Goal: Task Accomplishment & Management: Complete application form

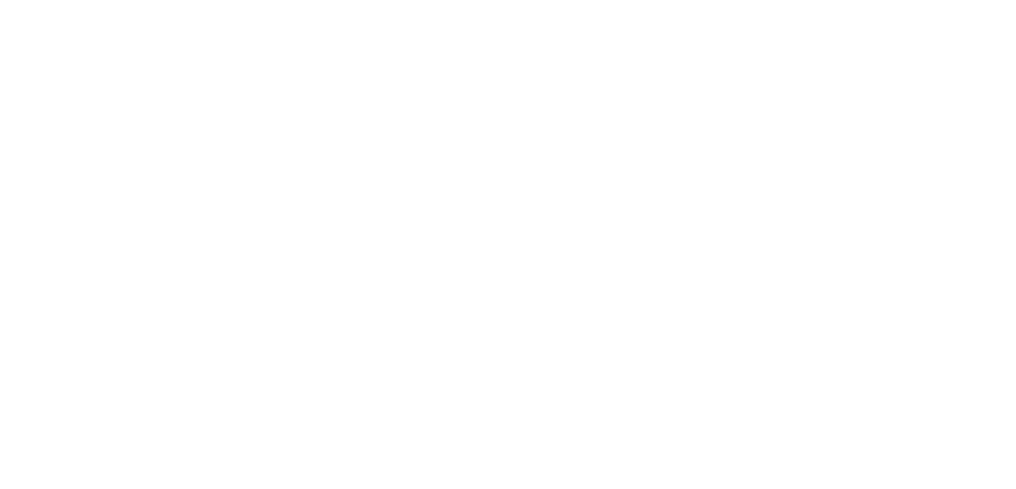
select select "100"
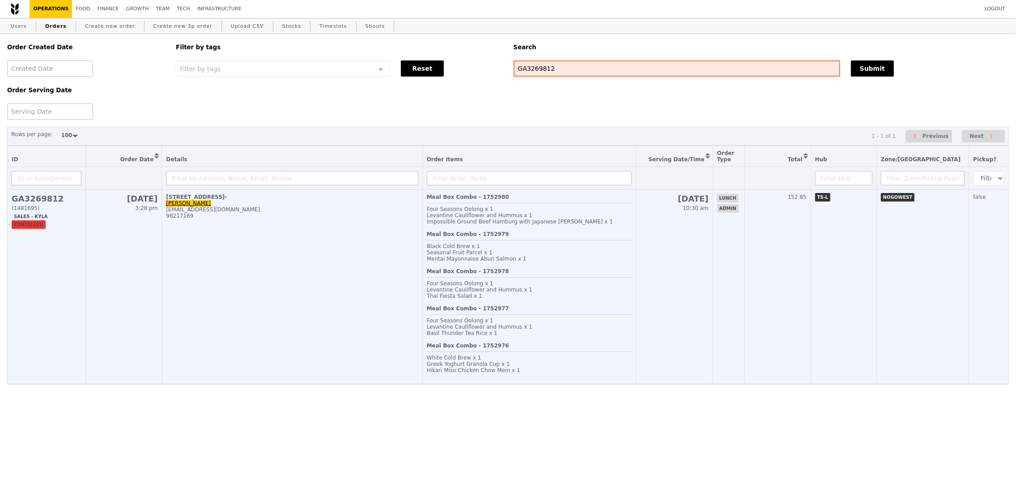
click at [346, 264] on td "50 Nanyang Avenue, #NS2-01A-15- Siti Rohaya sitirohaya@ntu.edu.sg 98217169" at bounding box center [292, 287] width 260 height 194
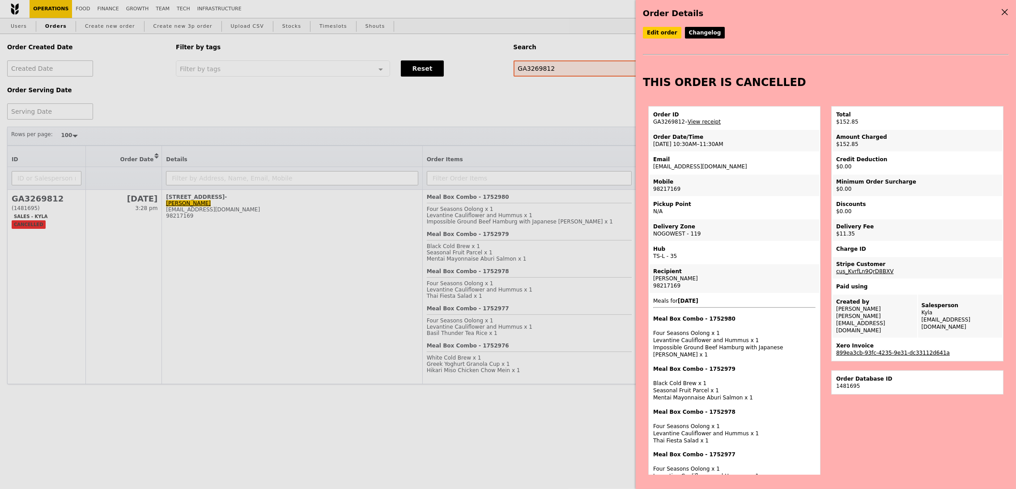
click at [857, 349] on link "899ea3cb-93fc-4235-9e31-dc33112d641a" at bounding box center [893, 352] width 114 height 6
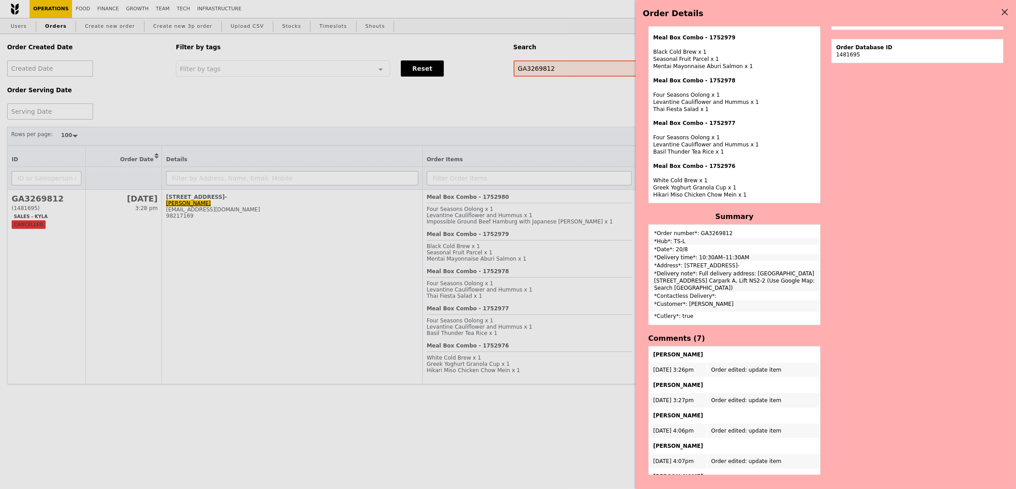
scroll to position [490, 0]
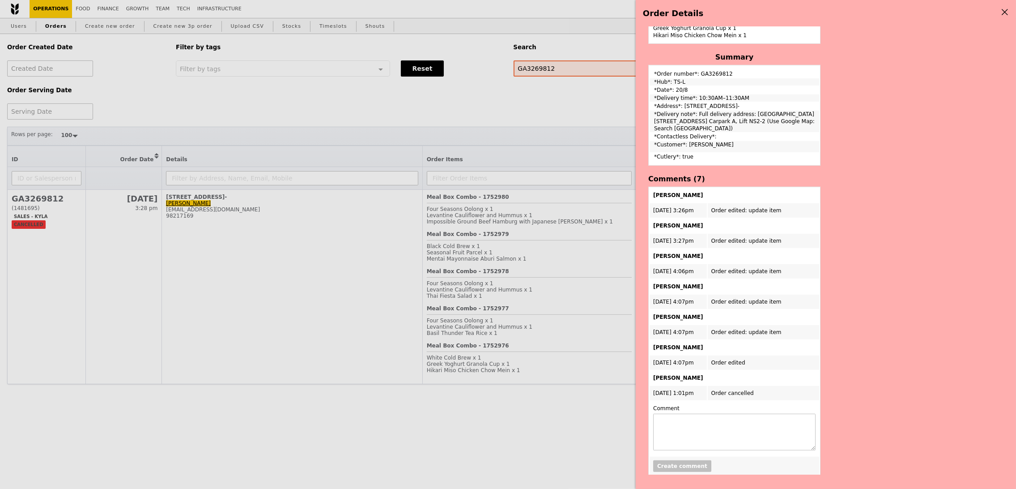
click at [932, 247] on div "Edit order Changelog THIS ORDER IS CANCELLED Order ID GA3269812 – View receipt …" at bounding box center [826, 250] width 366 height 447
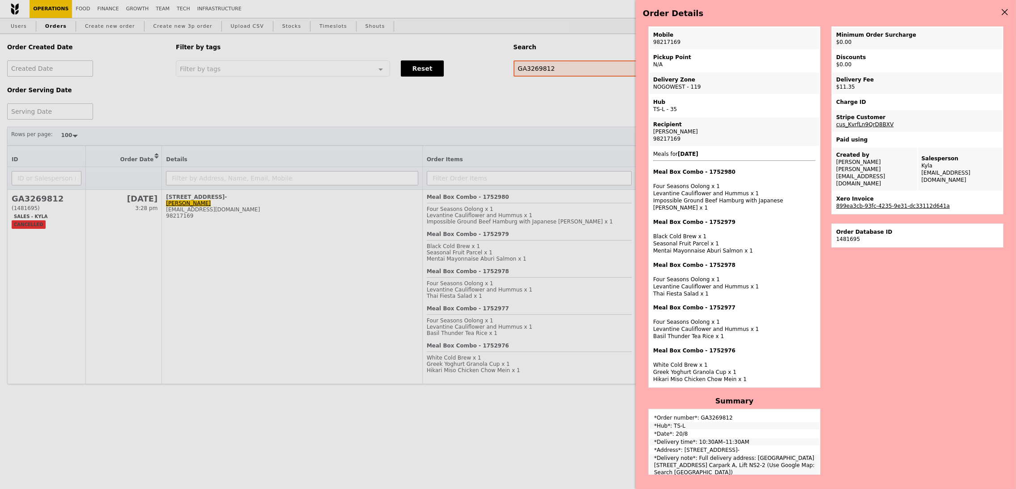
scroll to position [381, 0]
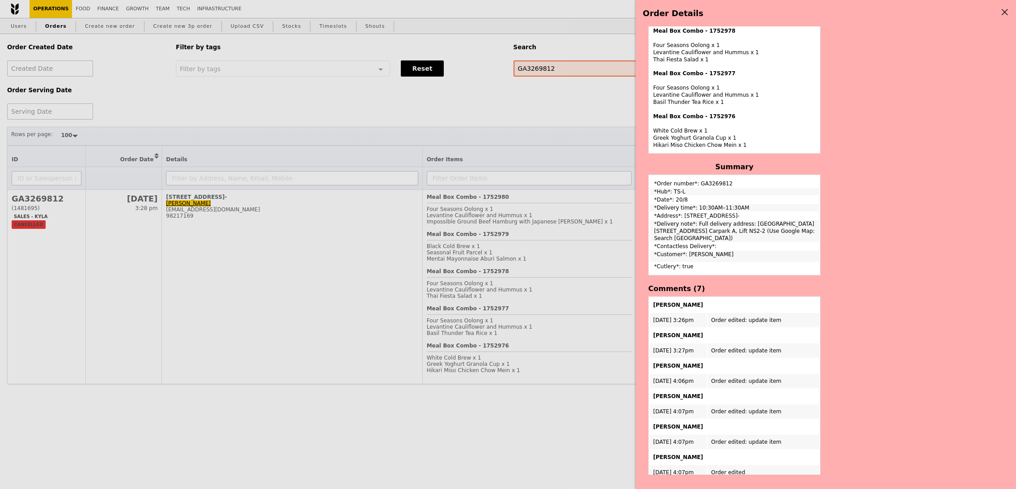
drag, startPoint x: 696, startPoint y: 211, endPoint x: 721, endPoint y: 230, distance: 31.9
click at [721, 230] on td "*Delivery note*: Full delivery address: Earth Observatory of Singapore 50 Nanya…" at bounding box center [735, 230] width 170 height 21
copy td "Full delivery address: Earth Observatory of Singapore 50 Nanyang Avenue, NS2-01…"
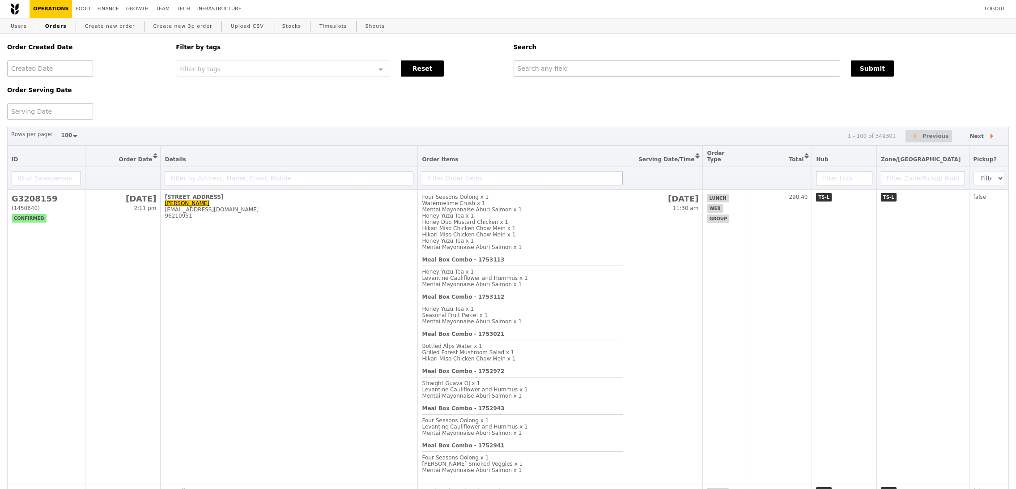
select select "100"
click at [129, 30] on link "Create new order" at bounding box center [109, 26] width 57 height 16
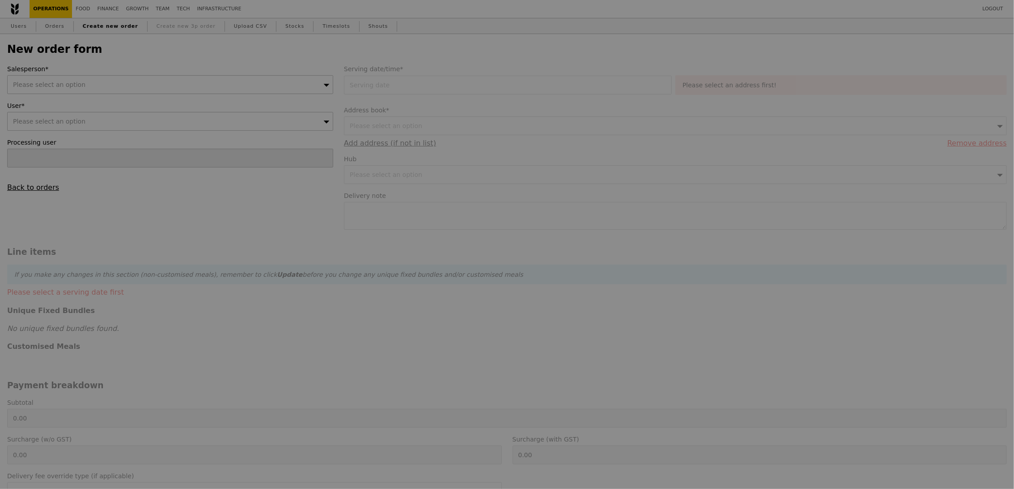
type input "Confirm"
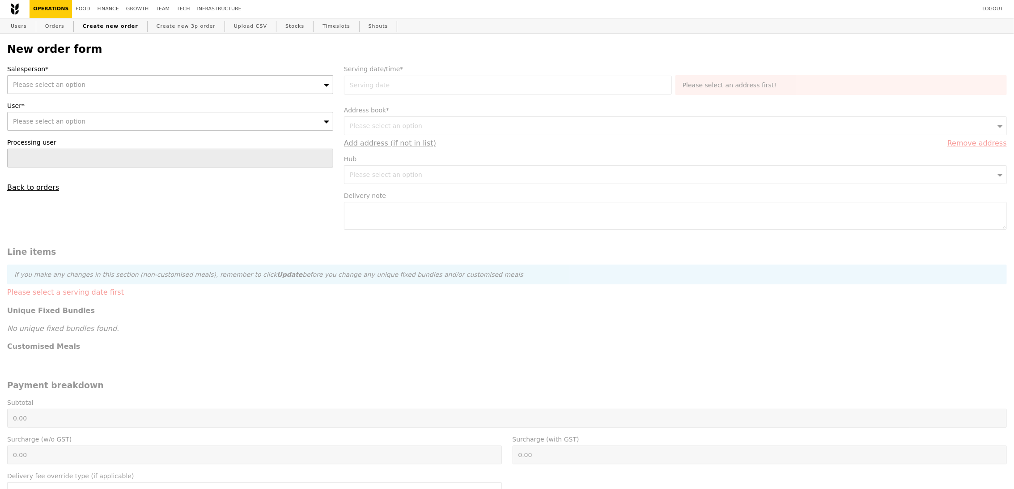
click at [164, 88] on div "Please select an option" at bounding box center [170, 84] width 326 height 19
type input "kyla"
click at [163, 122] on div "Please select an option" at bounding box center [170, 121] width 326 height 19
type input "[EMAIL_ADDRESS][DOMAIN_NAME]"
type input "Confirm"
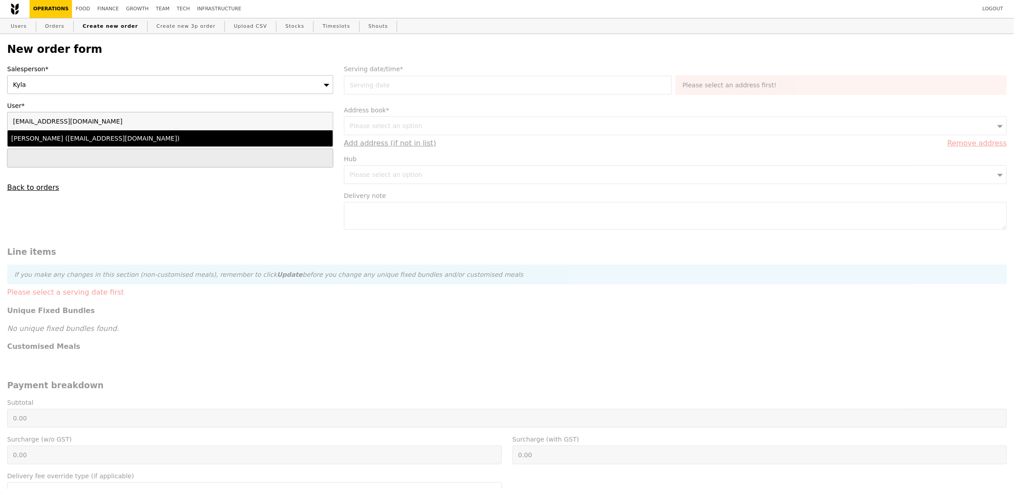
type input "[EMAIL_ADDRESS][DOMAIN_NAME]"
click at [159, 149] on input "text" at bounding box center [170, 158] width 326 height 19
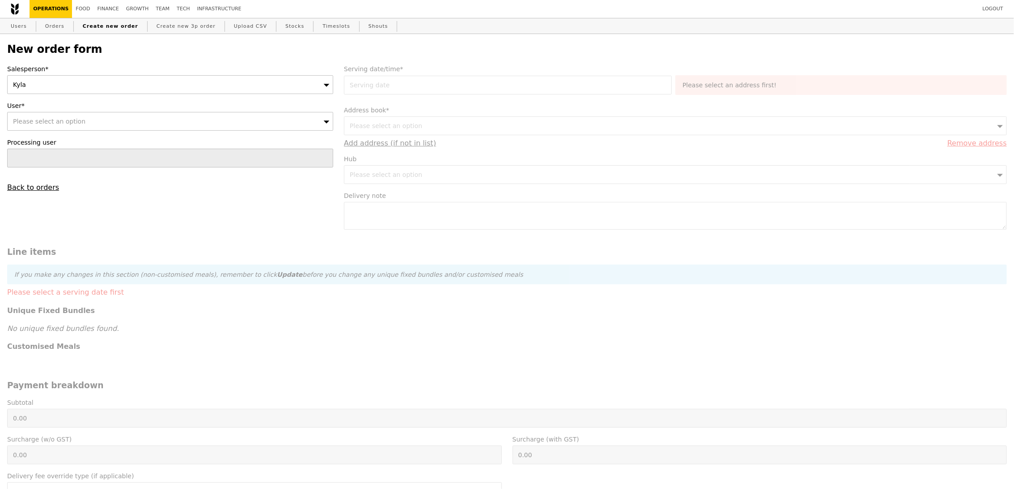
click at [149, 124] on div "Please select an option" at bounding box center [170, 121] width 326 height 19
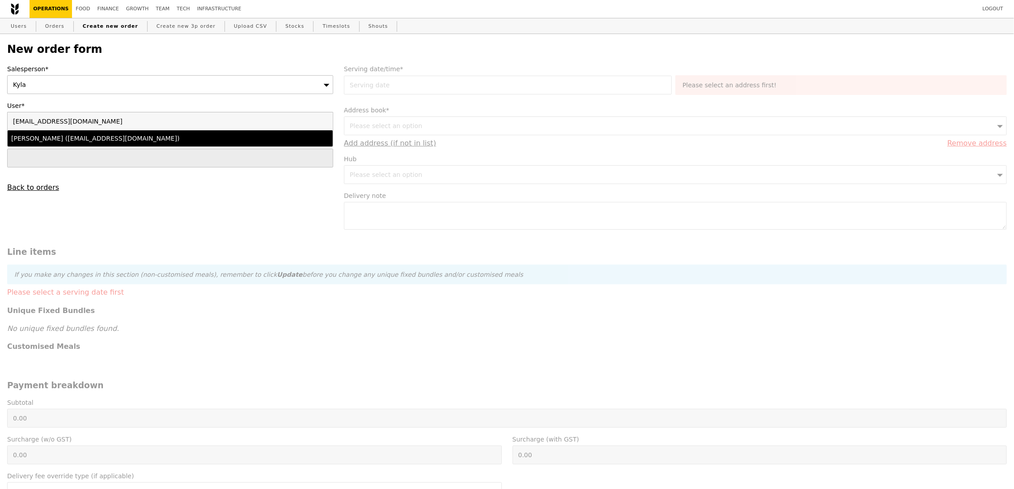
click at [145, 136] on div "[PERSON_NAME] ([EMAIL_ADDRESS][DOMAIN_NAME])" at bounding box center [130, 138] width 239 height 9
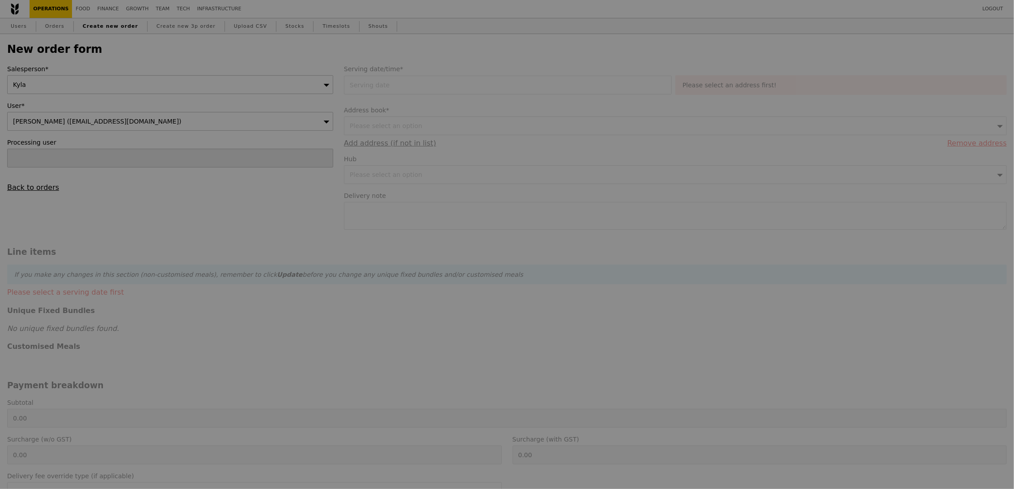
type input "Loading..."
type input "13.76"
type input "15.00"
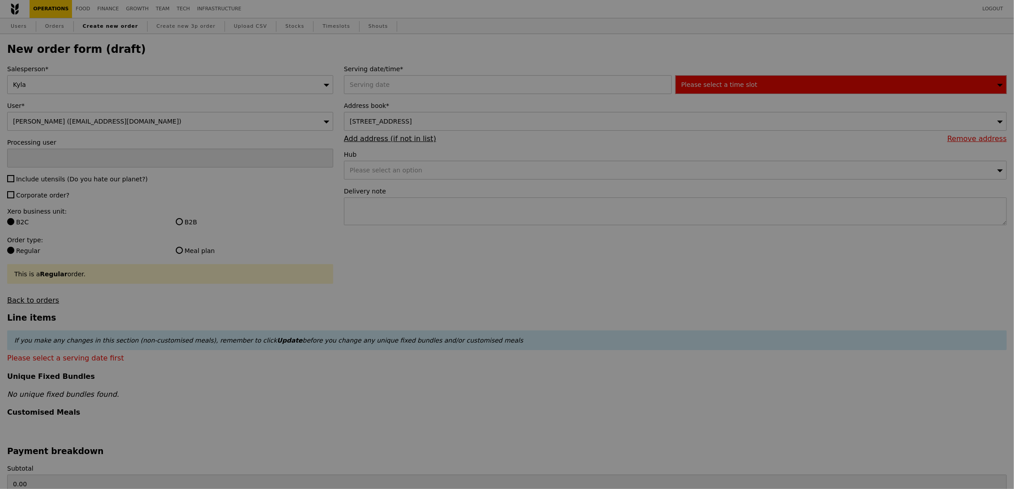
type input "Confirm"
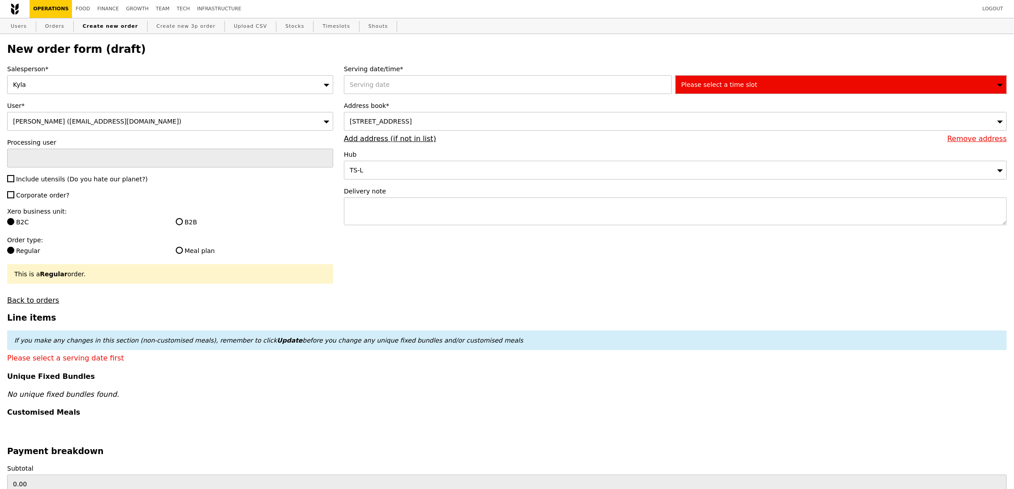
click at [51, 183] on label "Include utensils (Do you hate our planet?)" at bounding box center [170, 179] width 326 height 9
click at [14, 182] on input "Include utensils (Do you hate our planet?)" at bounding box center [10, 178] width 7 height 7
checkbox input "true"
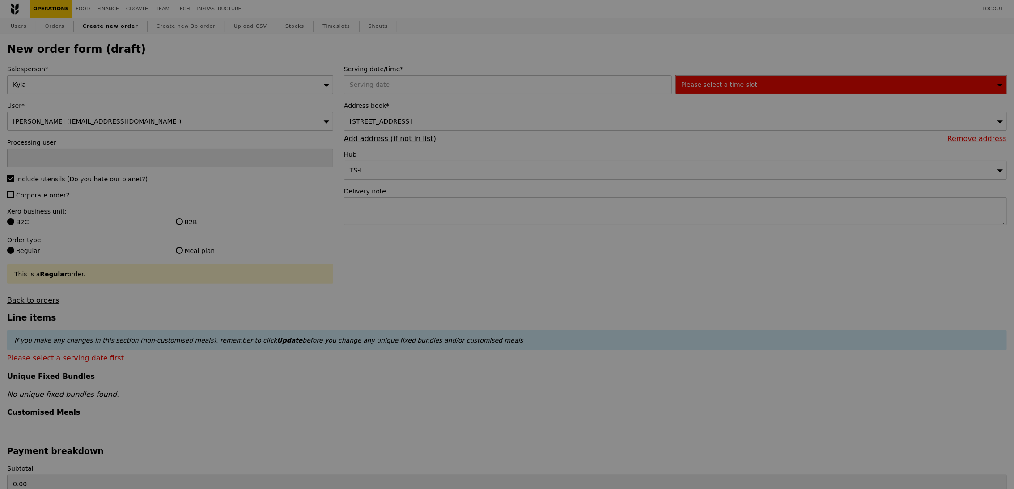
type input "Confirm"
click at [47, 191] on label "Corporate order?" at bounding box center [170, 195] width 326 height 9
click at [14, 191] on input "Corporate order?" at bounding box center [10, 194] width 7 height 7
checkbox input "true"
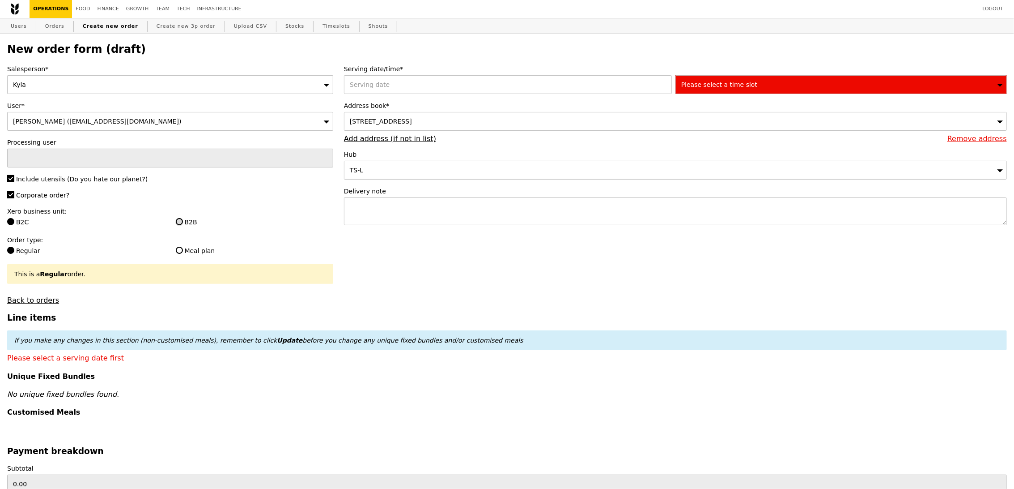
click at [179, 221] on input "B2B" at bounding box center [179, 221] width 7 height 7
radio input "true"
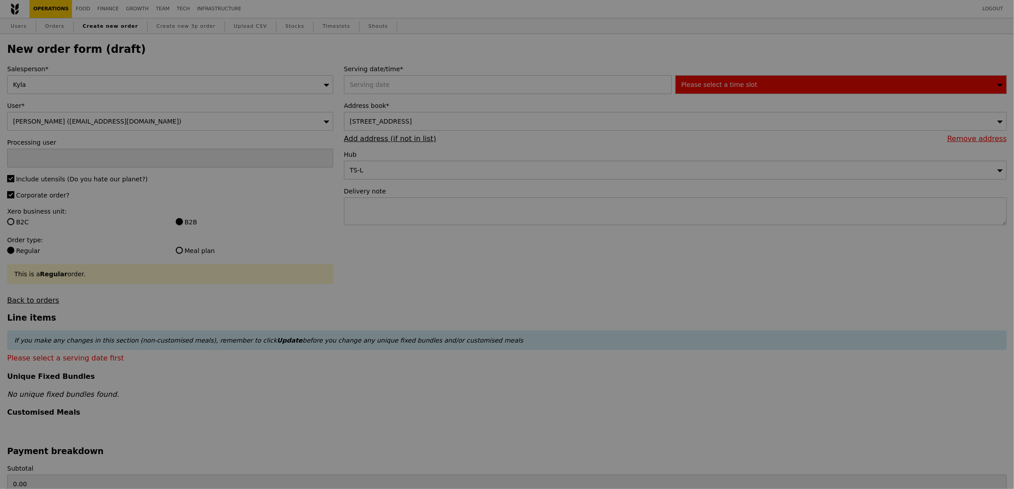
type input "Confirm"
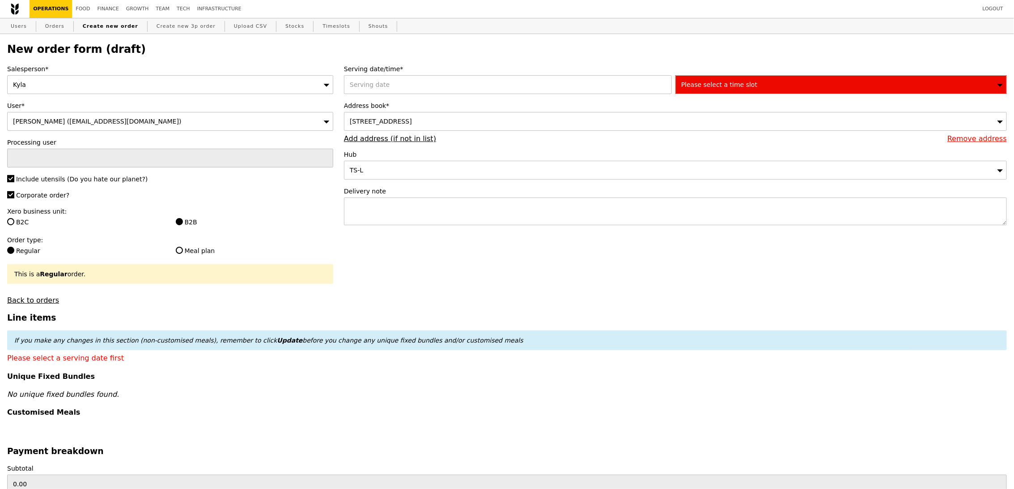
click at [392, 71] on label "Serving date/time*" at bounding box center [675, 68] width 663 height 9
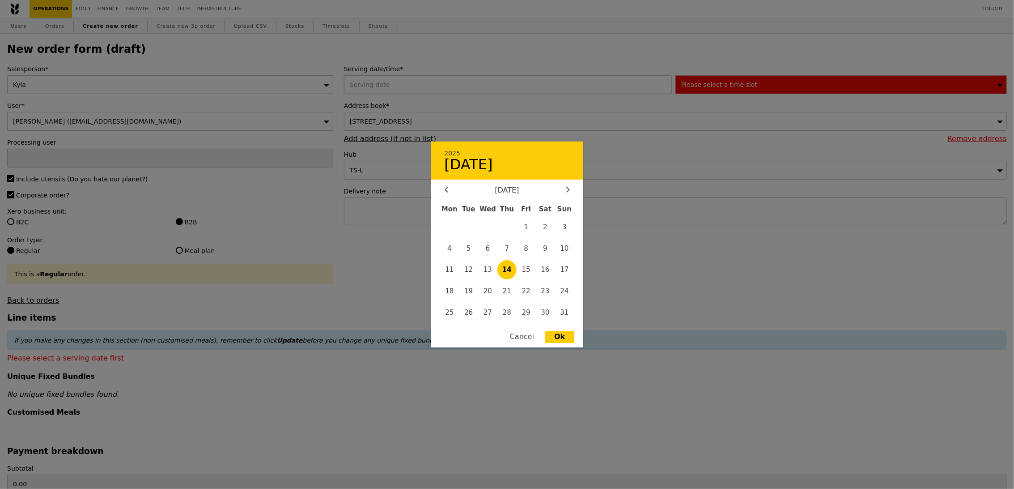
click at [393, 88] on div "2025 August [DATE] Tue Wed Thu Fri Sat Sun 1 2 3 4 5 6 7 8 9 10 11 12 13 14 15 …" at bounding box center [510, 84] width 332 height 19
click at [564, 188] on div at bounding box center [568, 190] width 8 height 9
click at [506, 249] on span "11" at bounding box center [507, 248] width 19 height 19
type input "[DATE]"
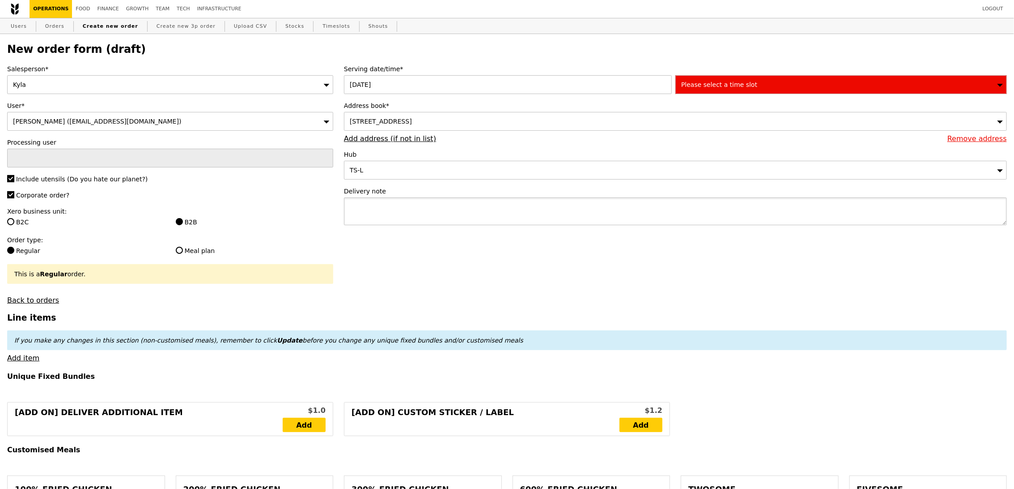
click at [422, 207] on textarea at bounding box center [675, 211] width 663 height 28
click at [480, 116] on div "[STREET_ADDRESS]" at bounding box center [675, 121] width 663 height 19
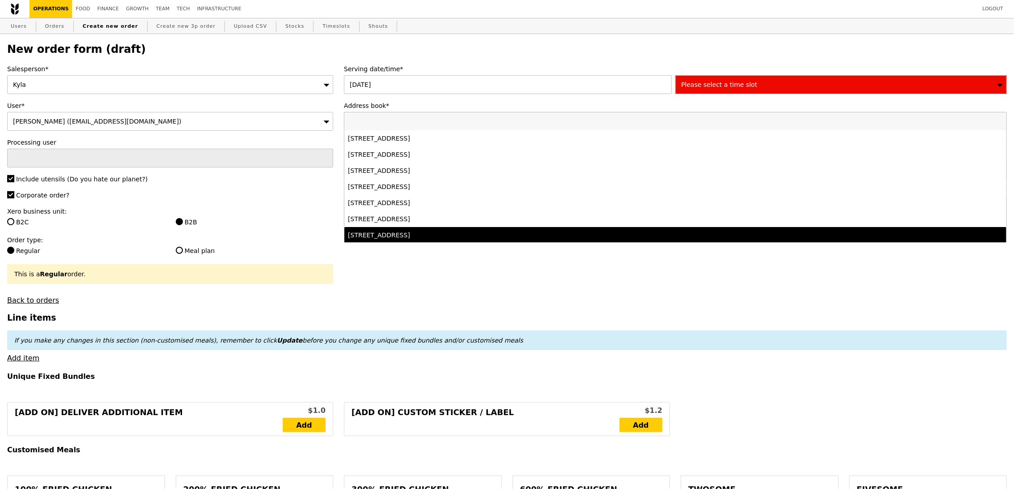
click at [475, 235] on div "[STREET_ADDRESS]" at bounding box center [593, 234] width 491 height 9
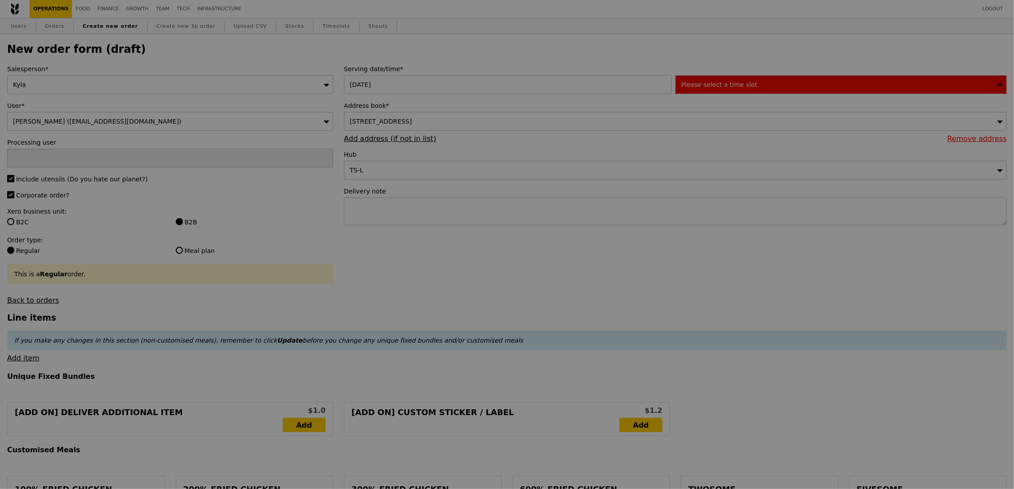
type input "Confirm"
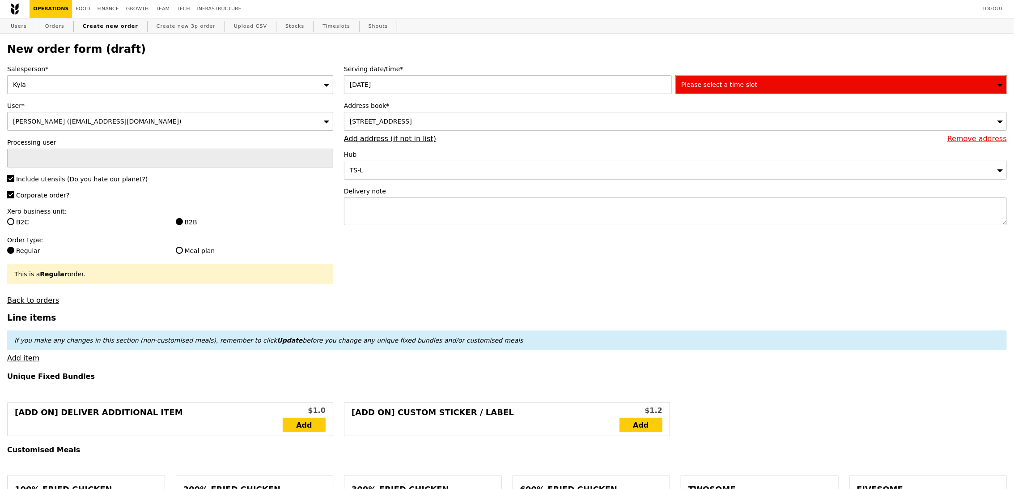
click at [727, 81] on span "Please select a time slot" at bounding box center [719, 84] width 76 height 7
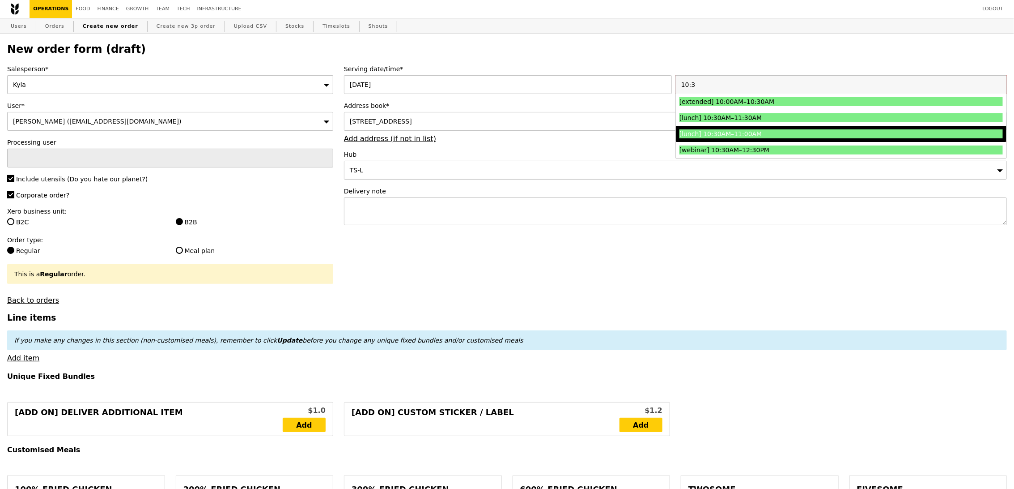
type input "10:3"
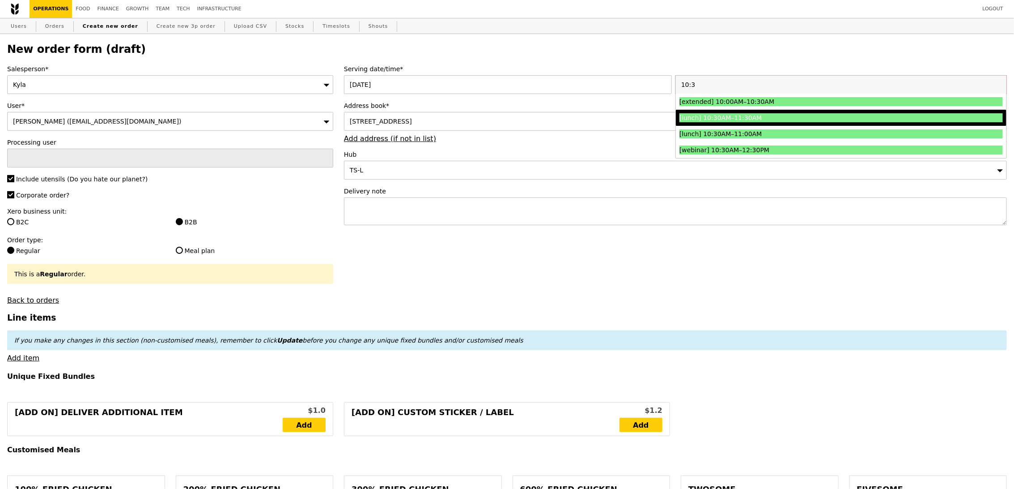
click at [707, 115] on div "[lunch] 10:30AM–11:30AM" at bounding box center [801, 117] width 243 height 9
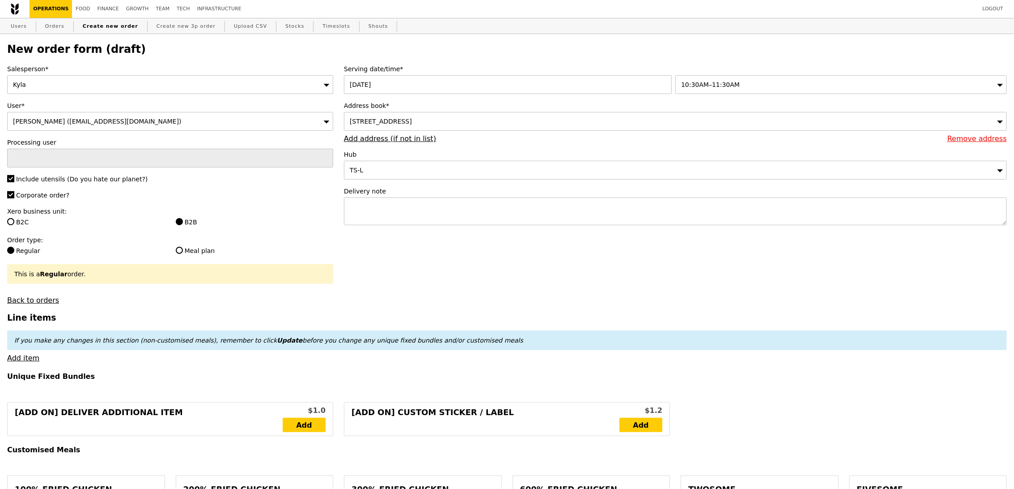
type input "Confirm"
click at [453, 213] on textarea at bounding box center [675, 211] width 663 height 28
paste textarea "Full delivery address: [GEOGRAPHIC_DATA] [STREET_ADDRESS] Carpark A, Lift NS2-2…"
type textarea "Full delivery address: [GEOGRAPHIC_DATA] [STREET_ADDRESS] Carpark A, Lift NS2-2…"
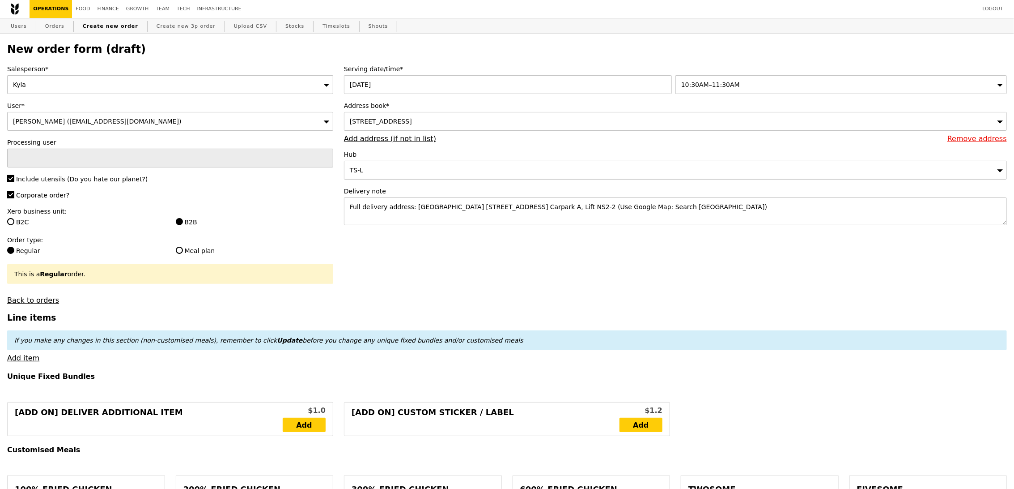
type input "Confirm"
click at [725, 208] on textarea "Full delivery address: [GEOGRAPHIC_DATA] [STREET_ADDRESS] Carpark A, Lift NS2-2…" at bounding box center [675, 211] width 663 height 28
type textarea "Full delivery address: [GEOGRAPHIC_DATA] [STREET_ADDRESS] Carpark A, Lift NS2-2…"
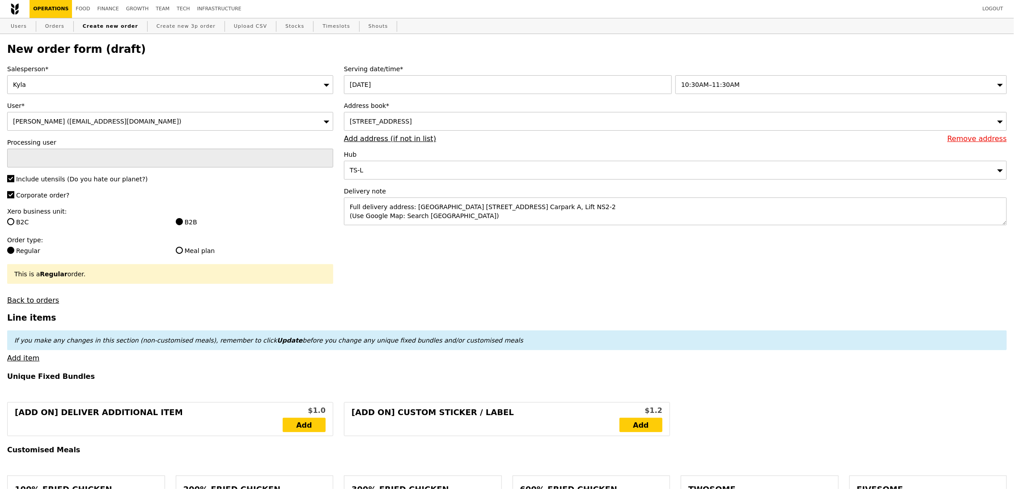
type input "Confirm"
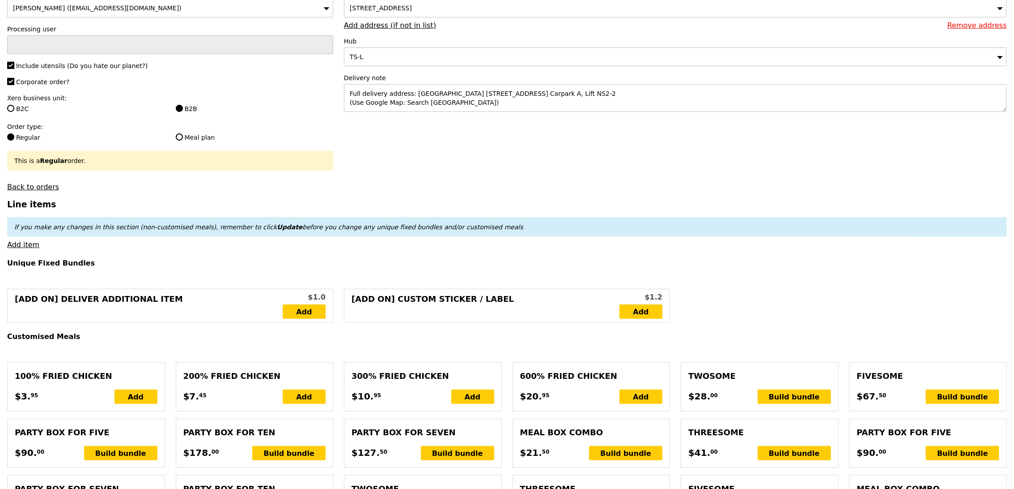
scroll to position [307, 0]
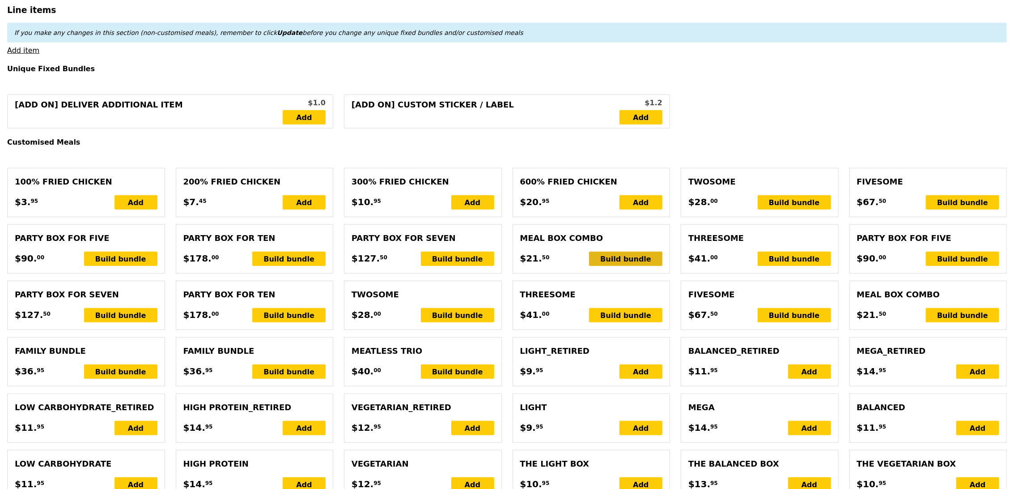
click at [617, 257] on div "Build bundle" at bounding box center [625, 258] width 73 height 14
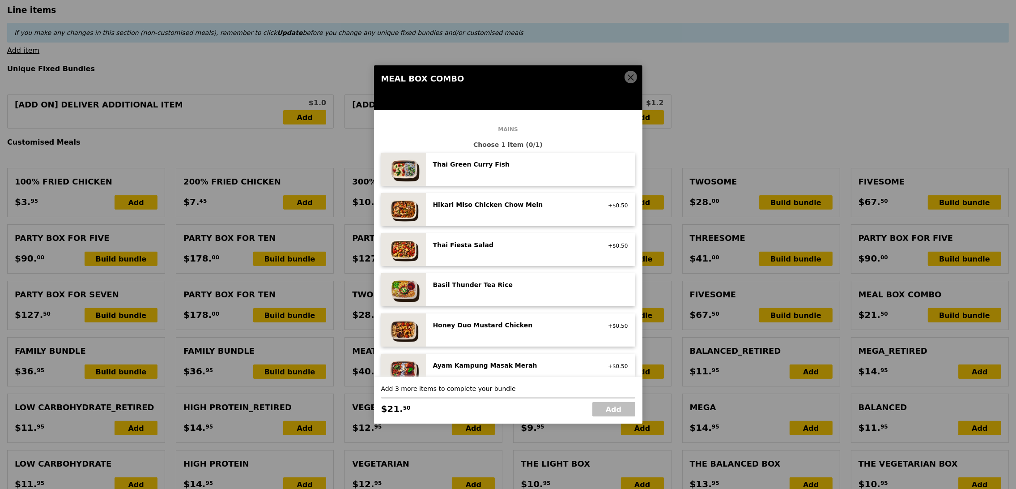
click at [631, 78] on icon at bounding box center [630, 77] width 5 height 5
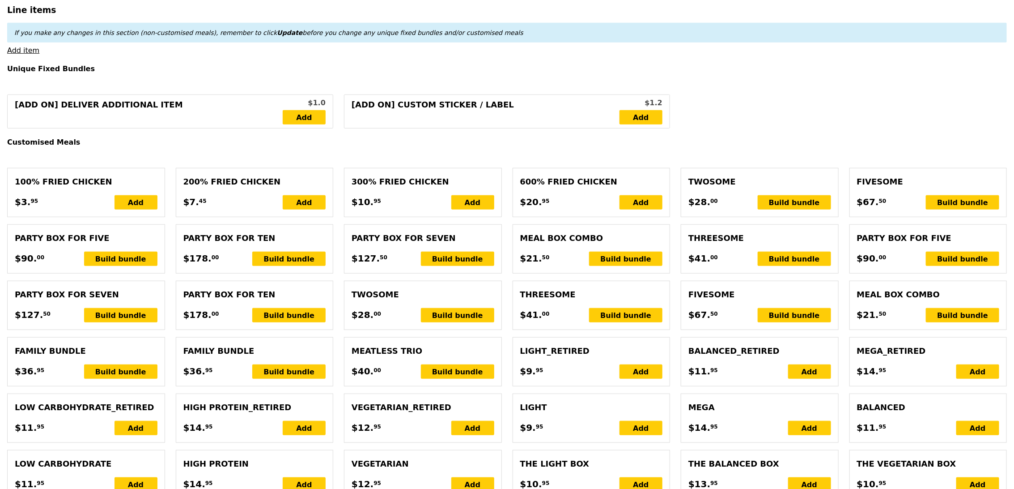
drag, startPoint x: 832, startPoint y: 98, endPoint x: 836, endPoint y: 96, distance: 4.8
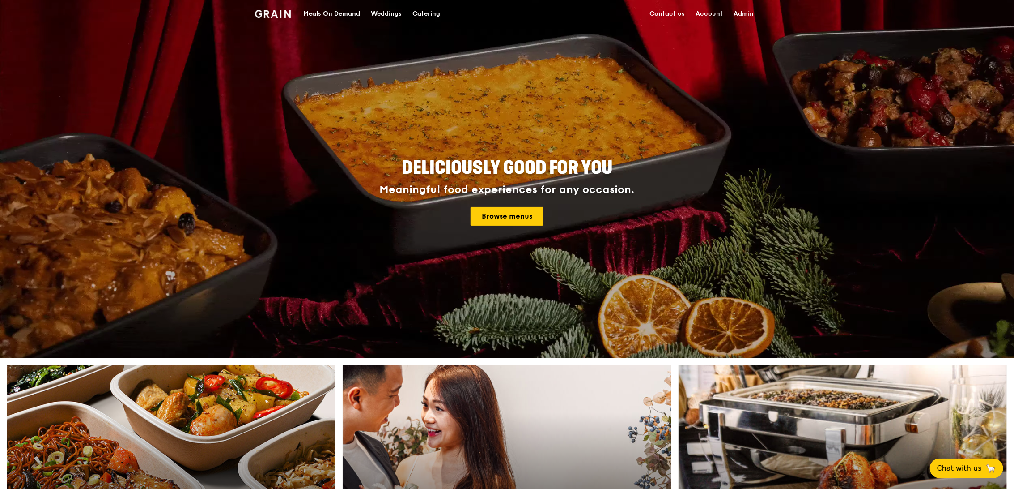
click at [338, 15] on div "Meals On Demand" at bounding box center [331, 13] width 57 height 27
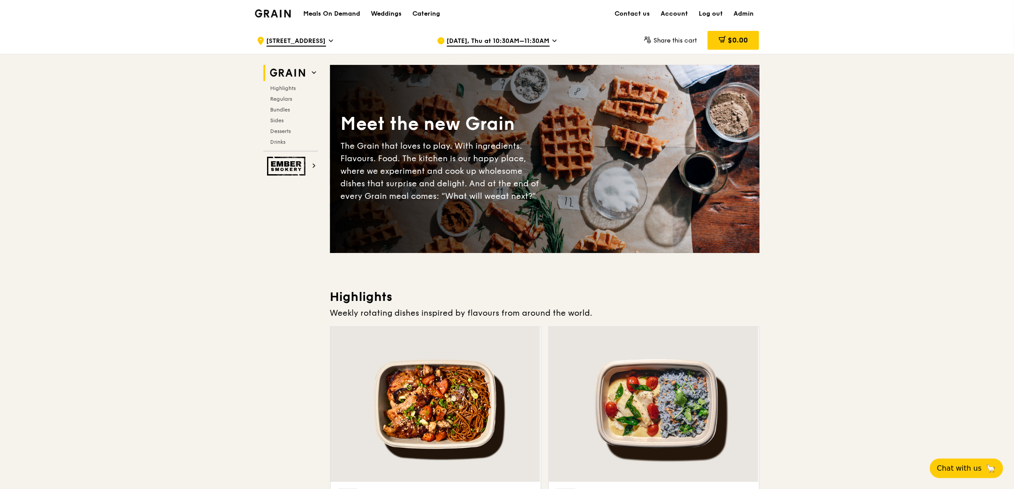
click at [507, 47] on div "Aug 21, Thu at 10:30AM–11:30AM" at bounding box center [520, 40] width 166 height 27
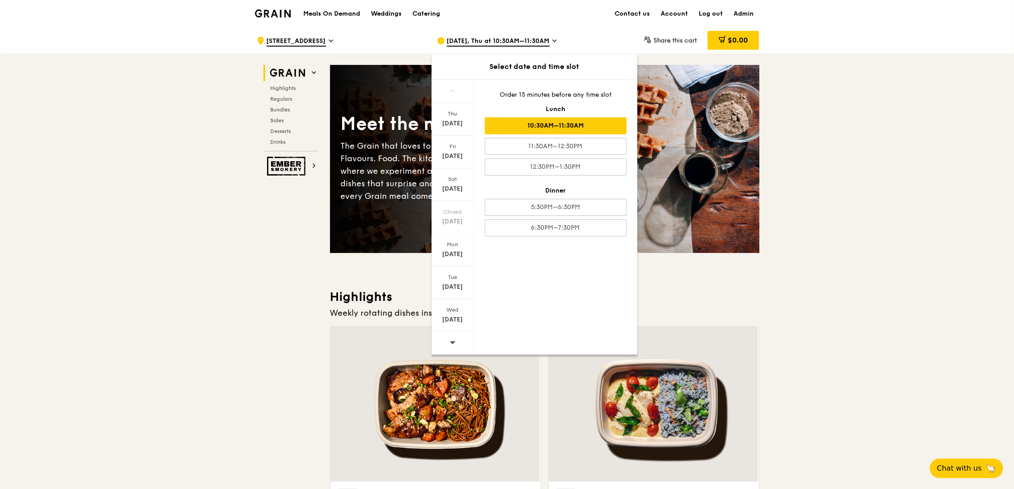
click at [471, 345] on div at bounding box center [453, 343] width 43 height 23
click at [467, 345] on div at bounding box center [453, 343] width 43 height 23
click at [466, 345] on div at bounding box center [453, 343] width 43 height 23
